Goal: Information Seeking & Learning: Learn about a topic

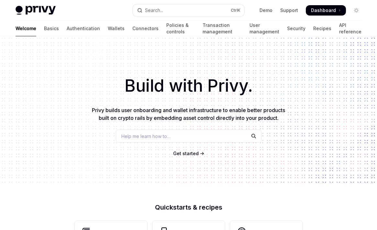
scroll to position [285, 0]
